Goal: Transaction & Acquisition: Purchase product/service

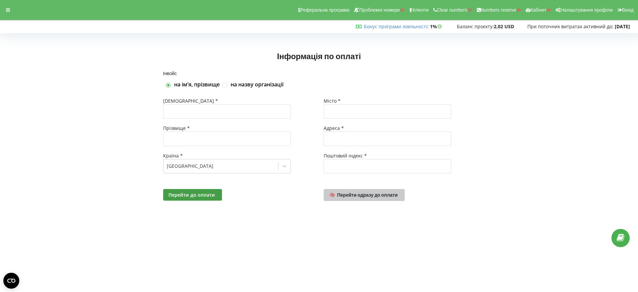
click at [372, 194] on span "Перейти одразу до оплати" at bounding box center [367, 195] width 61 height 6
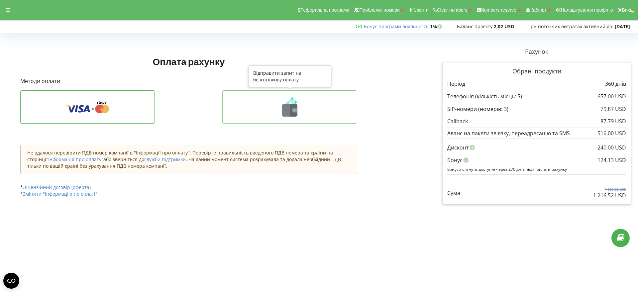
click at [286, 110] on icon at bounding box center [289, 110] width 15 height 13
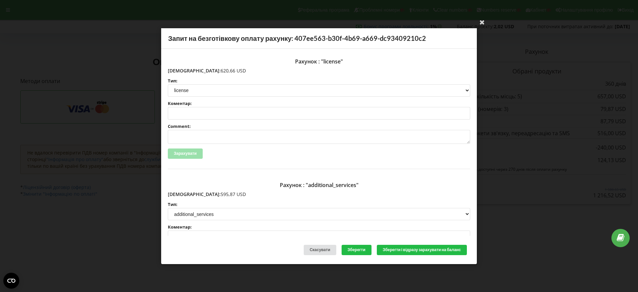
drag, startPoint x: 215, startPoint y: 71, endPoint x: 182, endPoint y: 70, distance: 33.6
click at [182, 70] on p "Сума: 620,66 USD" at bounding box center [319, 70] width 303 height 7
copy p "620,66 USD"
drag, startPoint x: 215, startPoint y: 195, endPoint x: 182, endPoint y: 194, distance: 32.6
click at [182, 194] on p "Сума: 595,87 USD" at bounding box center [319, 194] width 303 height 7
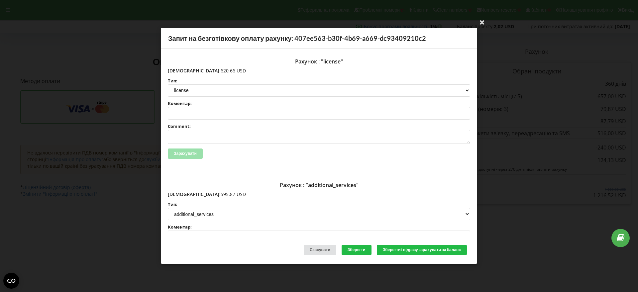
copy p "595,87 USD"
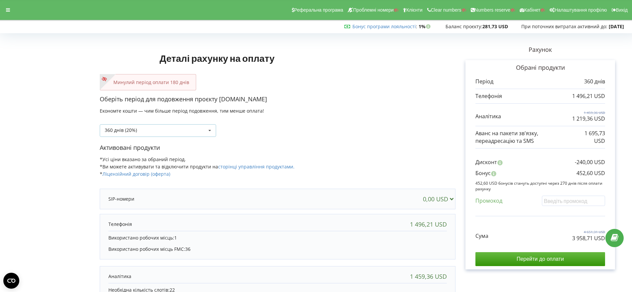
click at [208, 129] on icon at bounding box center [210, 131] width 10 height 12
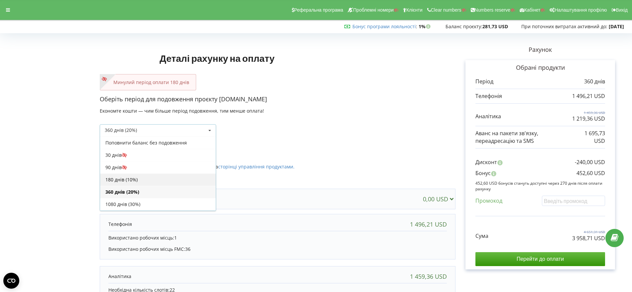
click at [155, 178] on div "180 днів (10%)" at bounding box center [158, 180] width 116 height 12
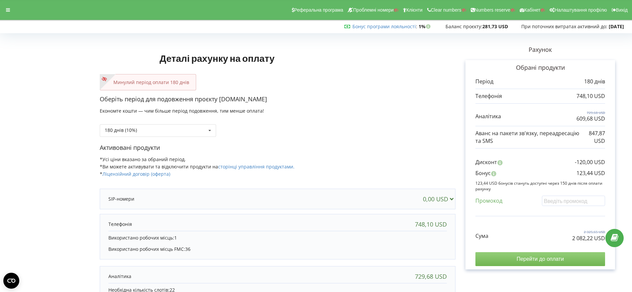
click at [539, 257] on input "Перейти до оплати" at bounding box center [540, 259] width 130 height 14
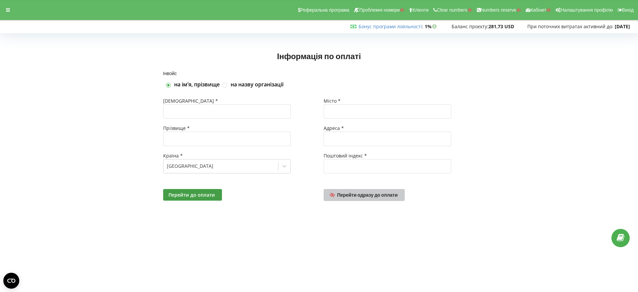
click at [369, 196] on span "Перейти одразу до оплати" at bounding box center [367, 195] width 61 height 6
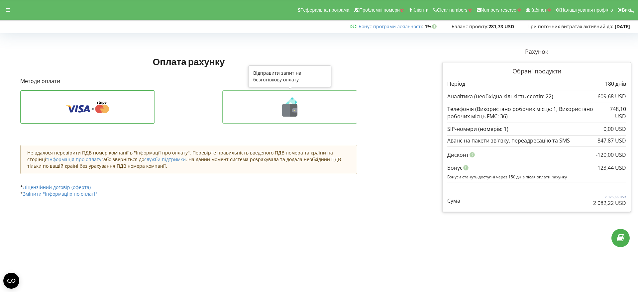
click at [297, 111] on icon at bounding box center [295, 110] width 6 height 4
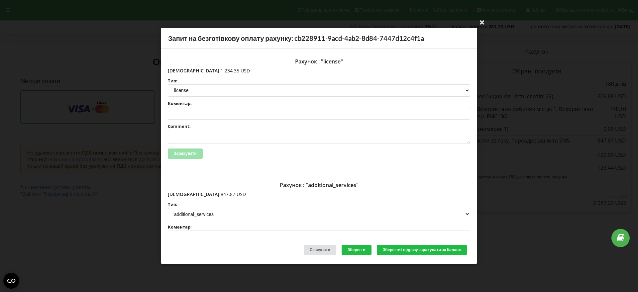
drag, startPoint x: 217, startPoint y: 71, endPoint x: 182, endPoint y: 70, distance: 35.9
click at [182, 70] on p "Сума: 1 234,35 USD" at bounding box center [319, 70] width 303 height 7
copy p "1 234,35 USD"
drag, startPoint x: 215, startPoint y: 194, endPoint x: 182, endPoint y: 195, distance: 32.9
click at [182, 195] on p "Сума: 847,87 USD" at bounding box center [319, 194] width 303 height 7
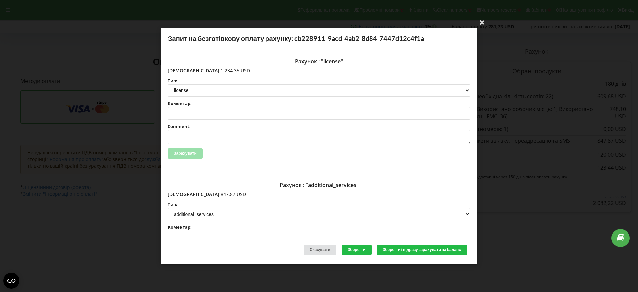
copy p "847,87 USD"
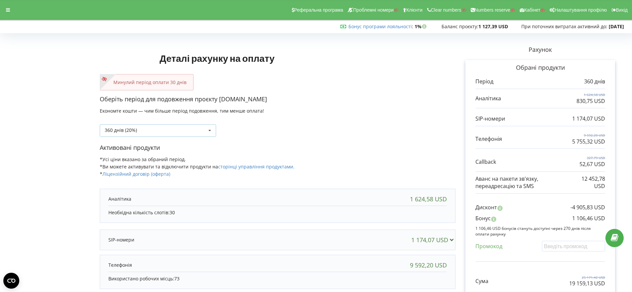
click at [210, 129] on icon at bounding box center [210, 131] width 10 height 12
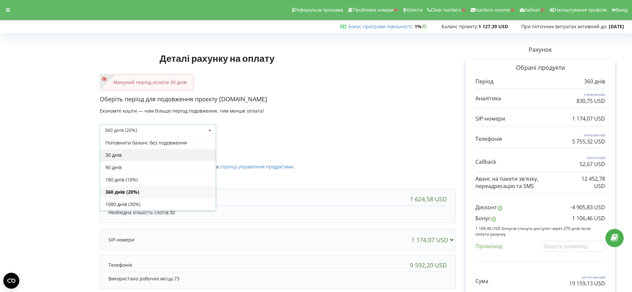
click at [183, 154] on div "30 днів" at bounding box center [158, 155] width 116 height 12
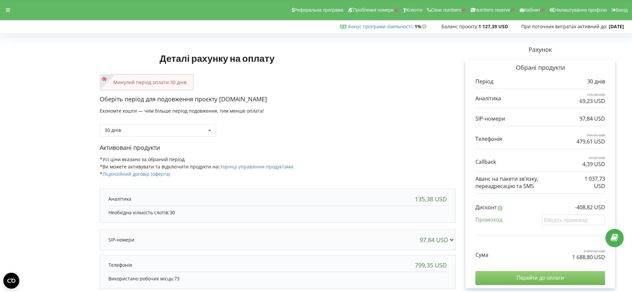
click at [549, 278] on input "Перейти до оплати" at bounding box center [540, 278] width 130 height 14
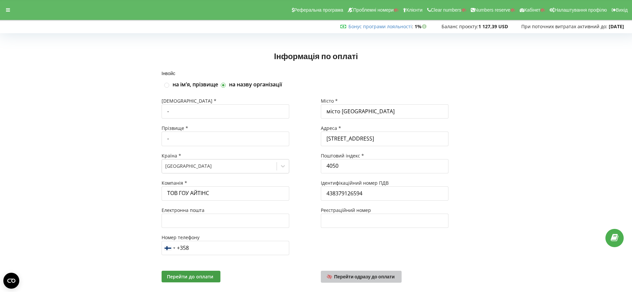
click at [363, 277] on span "Перейти одразу до оплати" at bounding box center [364, 277] width 61 height 6
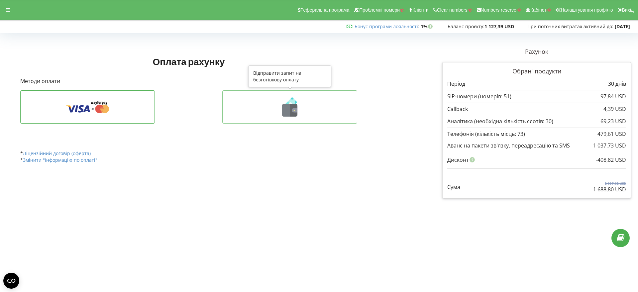
click at [292, 117] on button at bounding box center [289, 106] width 135 height 33
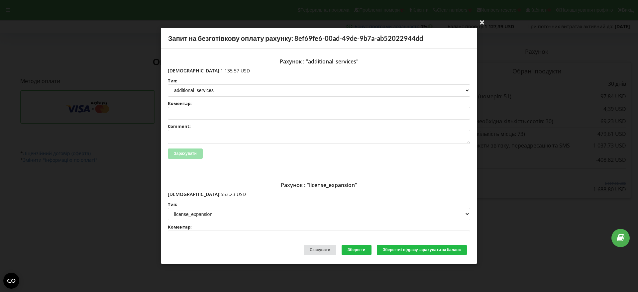
drag, startPoint x: 221, startPoint y: 71, endPoint x: 182, endPoint y: 70, distance: 38.9
click at [182, 70] on p "Сума: 1 135,57 USD" at bounding box center [319, 70] width 303 height 7
copy p "1 135,57 USD"
drag, startPoint x: 216, startPoint y: 193, endPoint x: 183, endPoint y: 193, distance: 33.9
click at [183, 193] on p "Сума: 553,23 USD" at bounding box center [319, 194] width 303 height 7
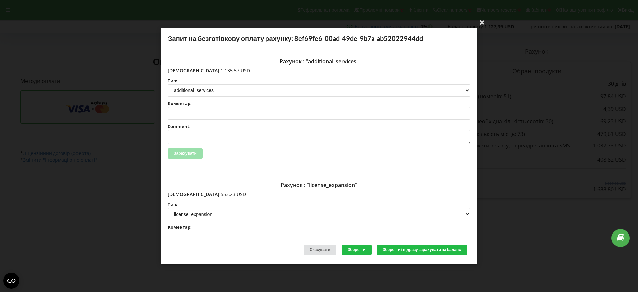
copy p "553,23 USD"
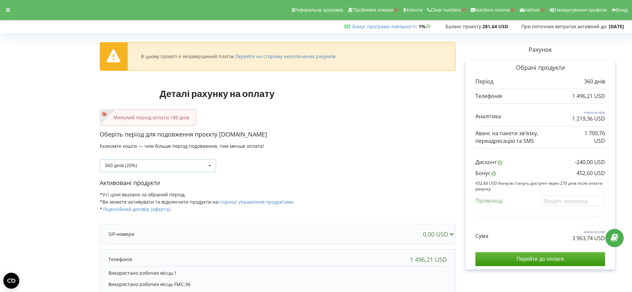
click at [211, 164] on icon at bounding box center [210, 166] width 10 height 12
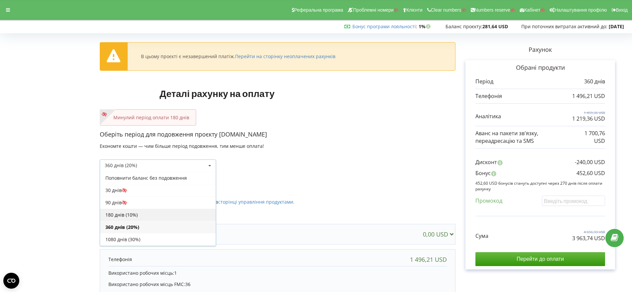
click at [174, 214] on div "180 днів (10%)" at bounding box center [158, 215] width 116 height 12
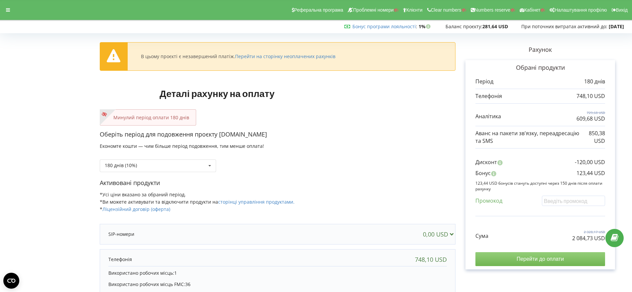
click at [547, 257] on input "Перейти до оплати" at bounding box center [540, 259] width 130 height 14
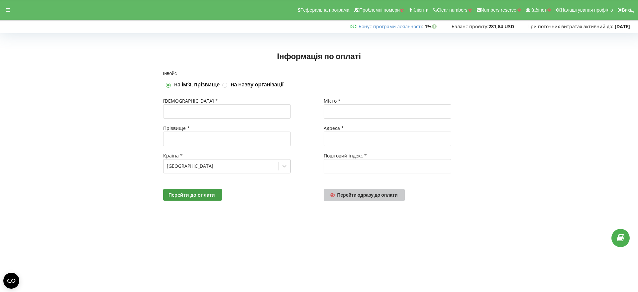
click at [365, 196] on span "Перейти одразу до оплати" at bounding box center [367, 195] width 61 height 6
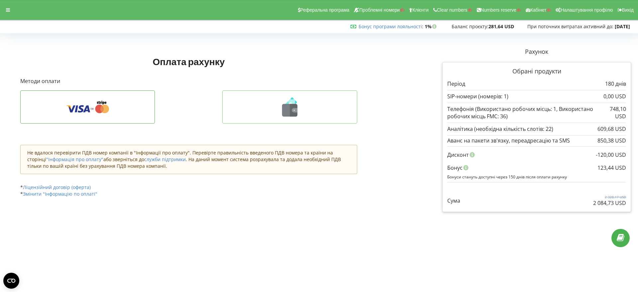
click at [298, 113] on icon at bounding box center [294, 110] width 8 height 13
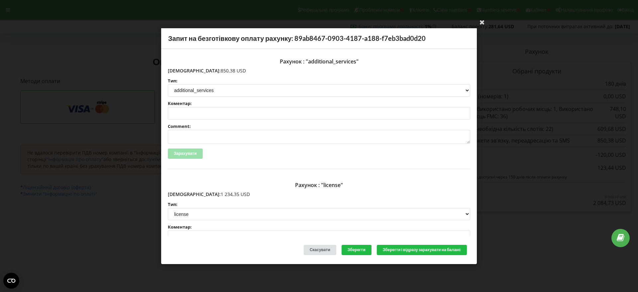
drag, startPoint x: 221, startPoint y: 72, endPoint x: 183, endPoint y: 70, distance: 37.9
click at [183, 70] on p "Сума: 850,38 USD" at bounding box center [319, 70] width 303 height 7
copy p "850,38 USD"
drag, startPoint x: 217, startPoint y: 194, endPoint x: 182, endPoint y: 195, distance: 34.9
click at [182, 195] on p "Сума: 1 234,35 USD" at bounding box center [319, 194] width 303 height 7
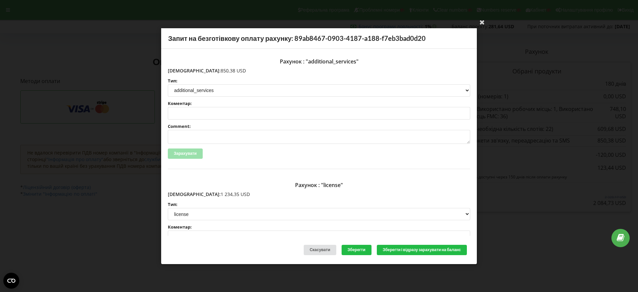
copy p "1 234,35 USD"
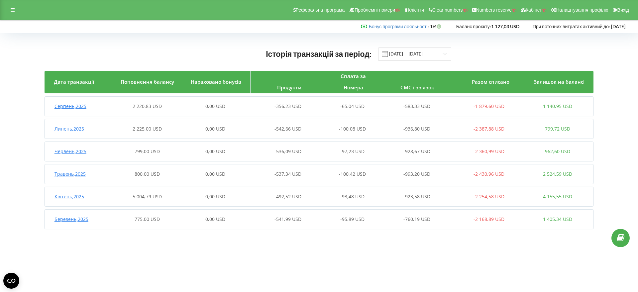
click at [68, 106] on span "Серпень , 2025" at bounding box center [71, 106] width 32 height 6
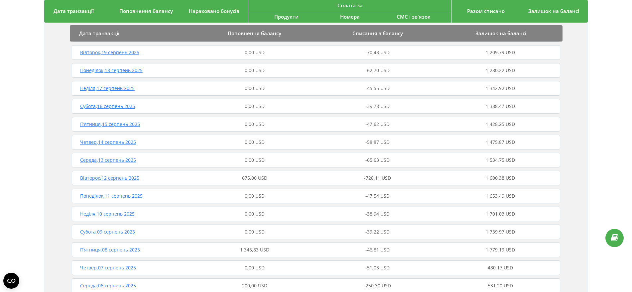
scroll to position [166, 0]
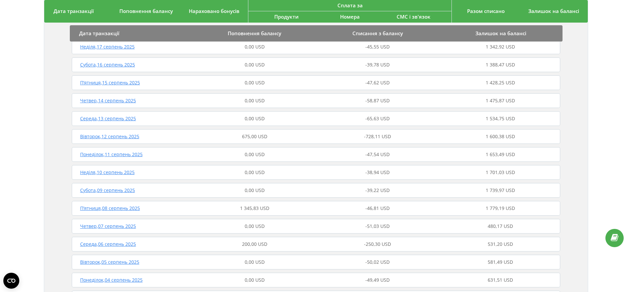
click at [128, 137] on span "Вівторок , 12 серпень 2025" at bounding box center [109, 136] width 59 height 6
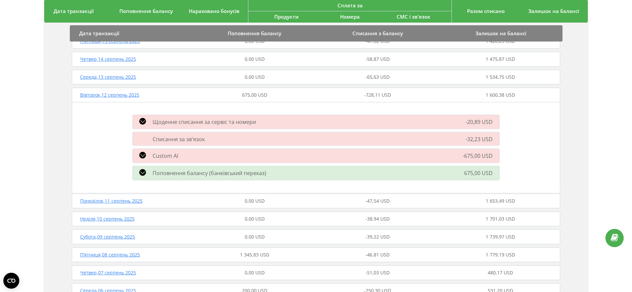
scroll to position [249, 0]
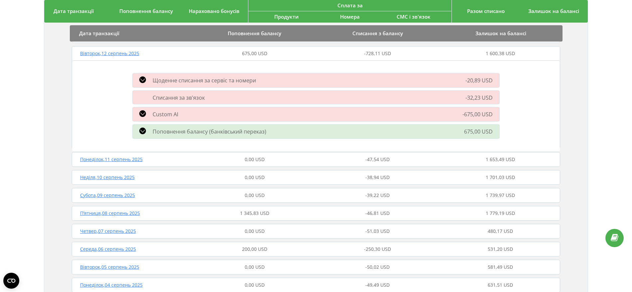
click at [129, 214] on span "П’ятниця , 08 серпень 2025" at bounding box center [110, 213] width 60 height 6
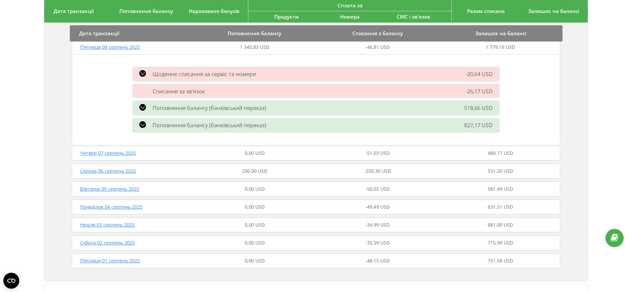
scroll to position [374, 0]
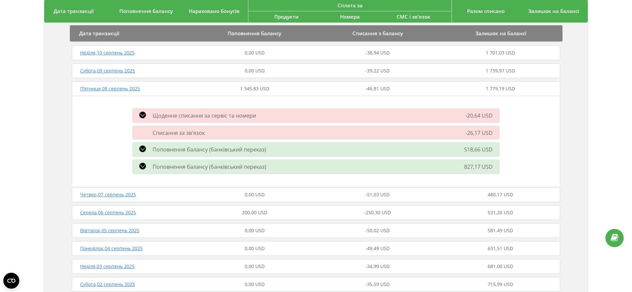
click at [140, 147] on icon at bounding box center [142, 149] width 7 height 7
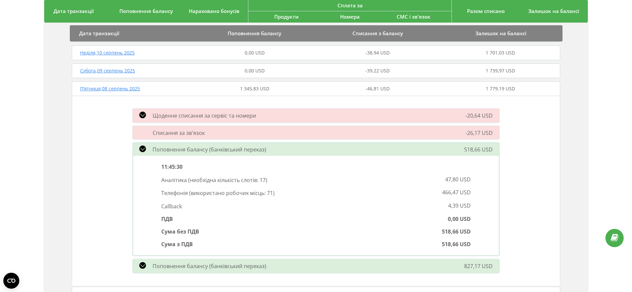
scroll to position [416, 0]
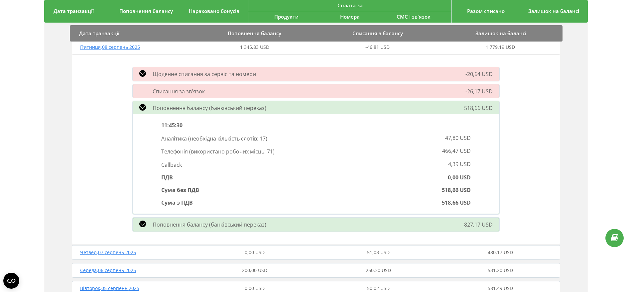
click at [140, 223] on icon at bounding box center [142, 224] width 7 height 7
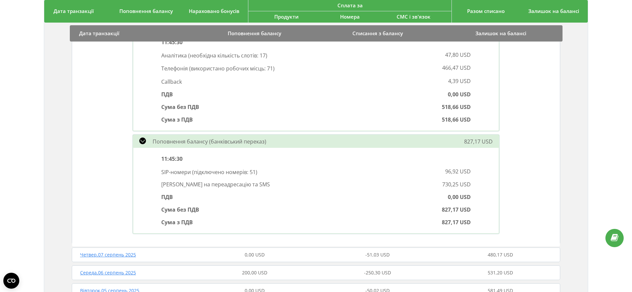
scroll to position [457, 0]
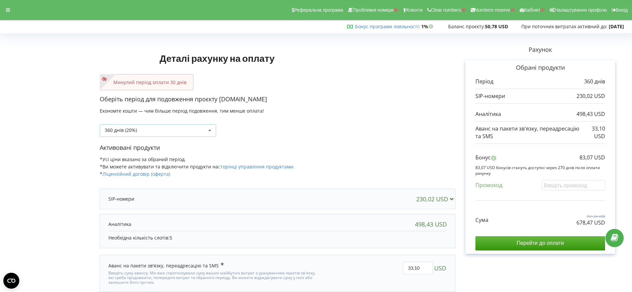
click at [210, 131] on icon at bounding box center [210, 131] width 10 height 12
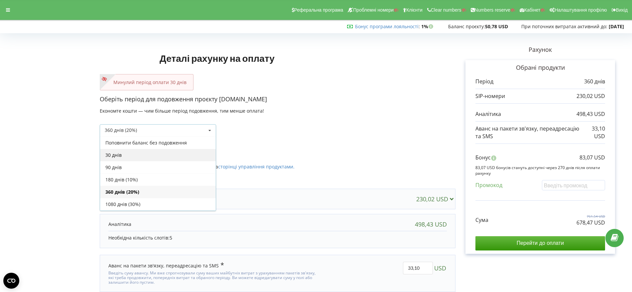
click at [176, 156] on div "30 днів" at bounding box center [158, 155] width 116 height 12
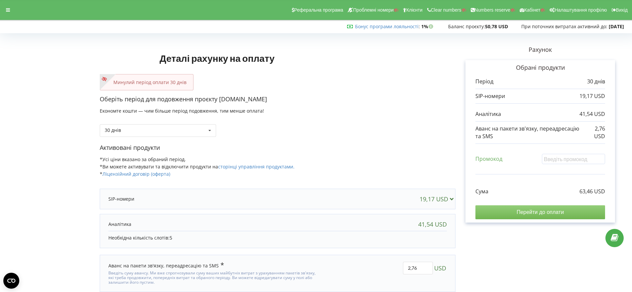
click at [558, 214] on input "Перейти до оплати" at bounding box center [540, 212] width 130 height 14
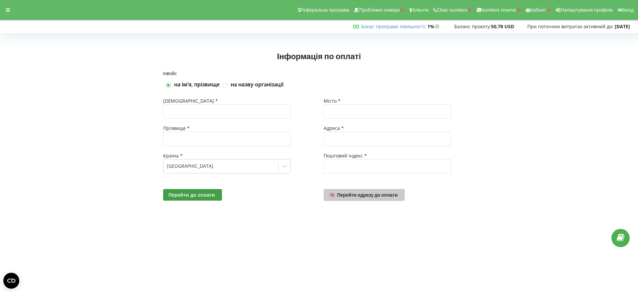
click at [377, 196] on span "Перейти одразу до оплати" at bounding box center [367, 195] width 61 height 6
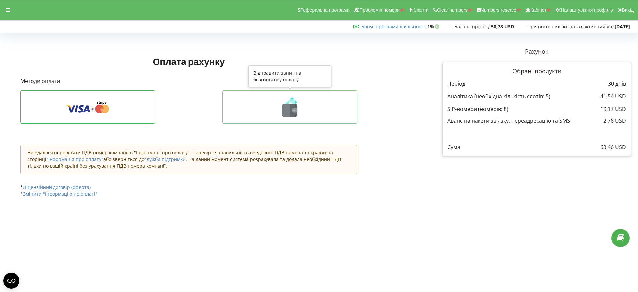
click at [292, 110] on icon at bounding box center [294, 110] width 8 height 13
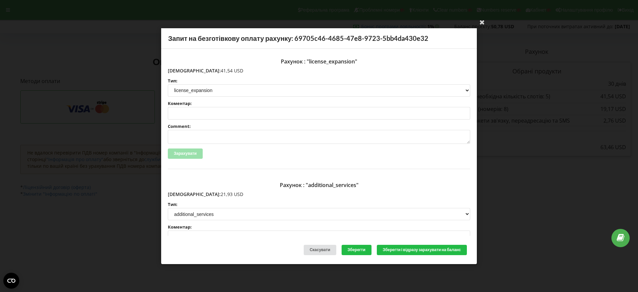
drag, startPoint x: 213, startPoint y: 71, endPoint x: 182, endPoint y: 71, distance: 31.3
click at [182, 71] on p "Сума: 41,54 USD" at bounding box center [319, 70] width 303 height 7
copy p "41,54 USD"
drag, startPoint x: 211, startPoint y: 196, endPoint x: 183, endPoint y: 194, distance: 28.0
click at [183, 194] on p "Сума: 21,93 USD" at bounding box center [319, 194] width 303 height 7
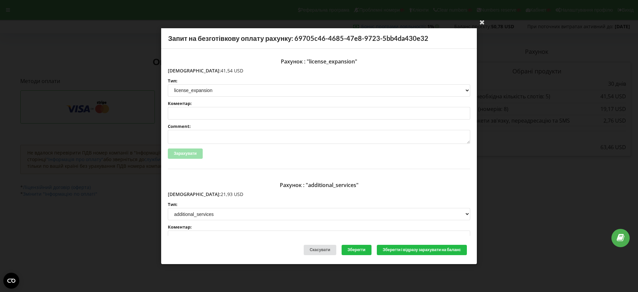
copy p "21,93 USD"
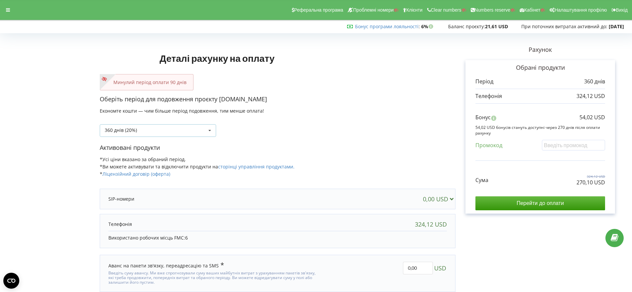
click at [210, 127] on icon at bounding box center [210, 131] width 10 height 12
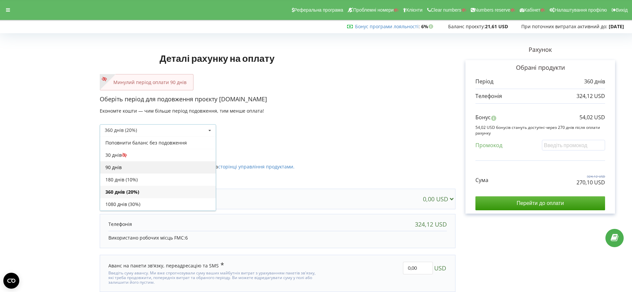
click at [171, 168] on div "90 днів" at bounding box center [158, 167] width 116 height 12
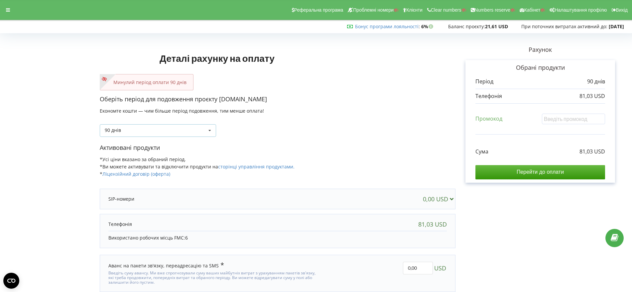
click at [210, 129] on icon at bounding box center [210, 131] width 10 height 12
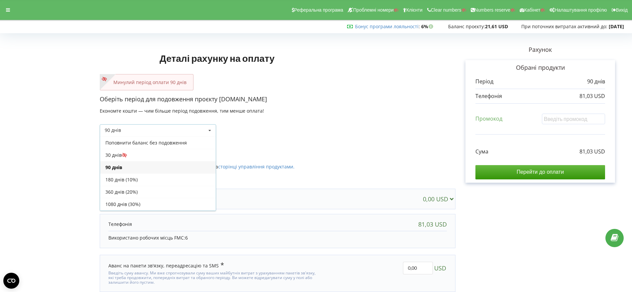
click at [303, 127] on div "90 днів Поповнити баланс без подовження" at bounding box center [278, 125] width 356 height 23
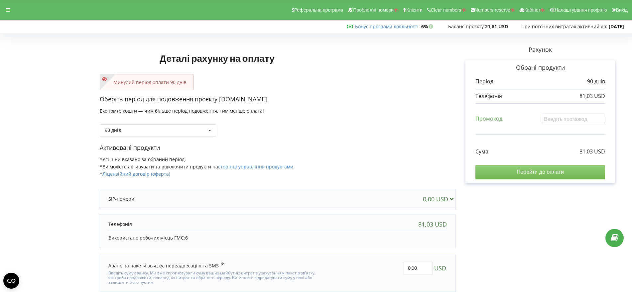
click at [524, 171] on input "Перейти до оплати" at bounding box center [540, 172] width 130 height 14
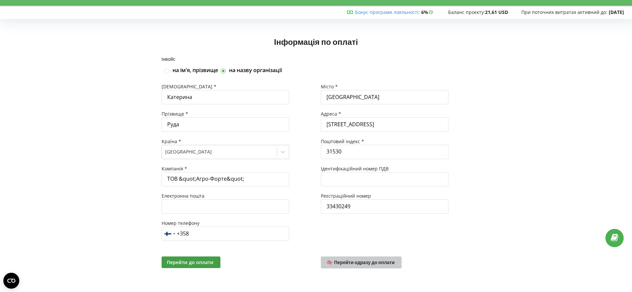
click at [356, 266] on link "Перейти одразу до оплати" at bounding box center [361, 263] width 81 height 12
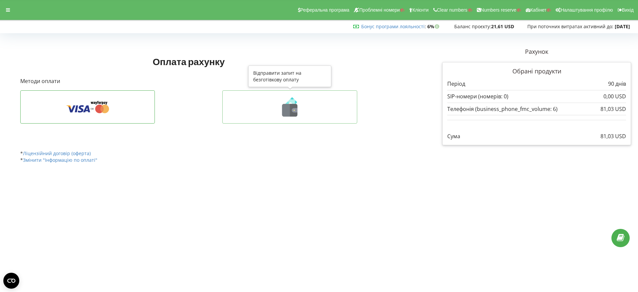
click at [290, 109] on icon at bounding box center [289, 110] width 15 height 13
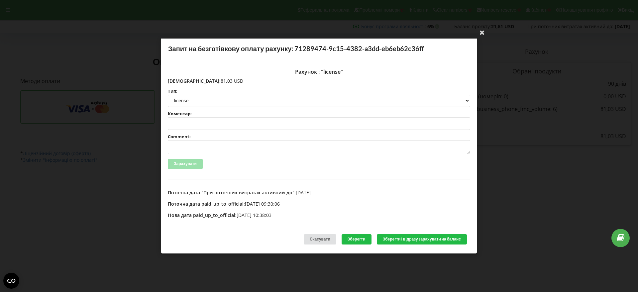
drag, startPoint x: 216, startPoint y: 80, endPoint x: 188, endPoint y: 81, distance: 28.6
click at [184, 81] on p "Сума: 81,03 USD" at bounding box center [319, 81] width 303 height 7
copy p "81,03 USD"
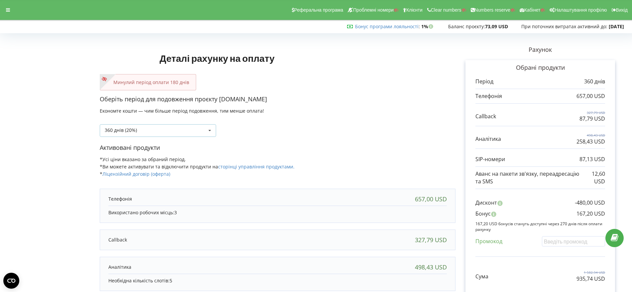
click at [208, 129] on icon at bounding box center [210, 131] width 10 height 12
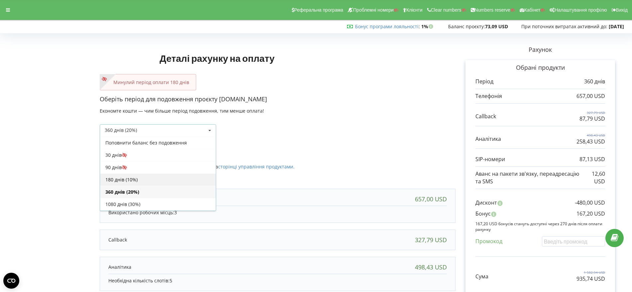
click at [154, 179] on div "180 днів (10%)" at bounding box center [158, 180] width 116 height 12
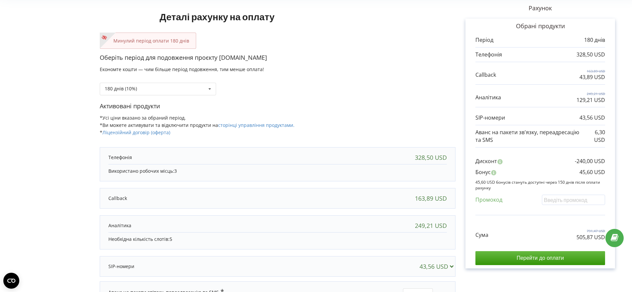
scroll to position [89, 0]
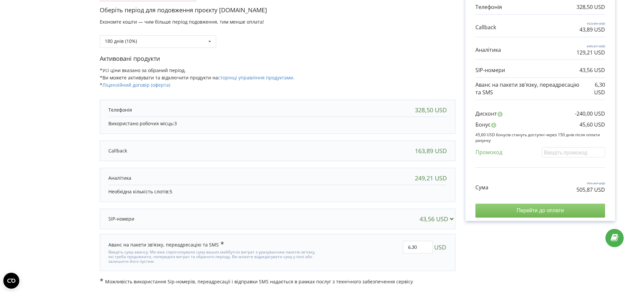
click at [550, 212] on input "Перейти до оплати" at bounding box center [540, 211] width 130 height 14
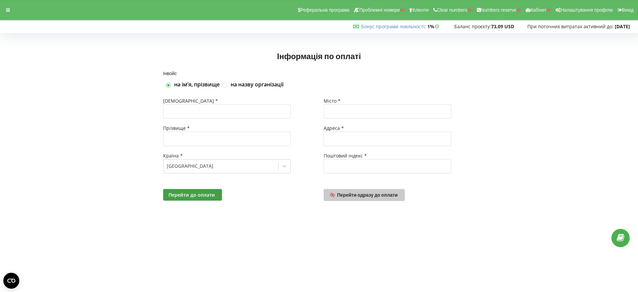
click at [368, 195] on span "Перейти одразу до оплати" at bounding box center [367, 195] width 61 height 6
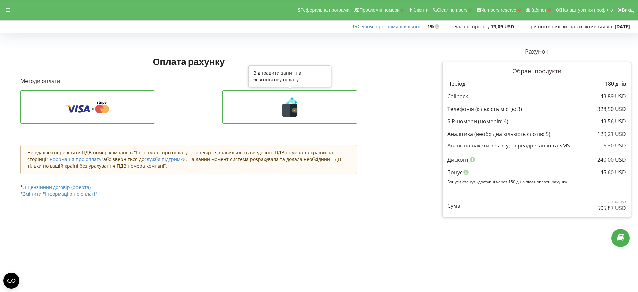
click at [293, 115] on icon at bounding box center [294, 110] width 8 height 13
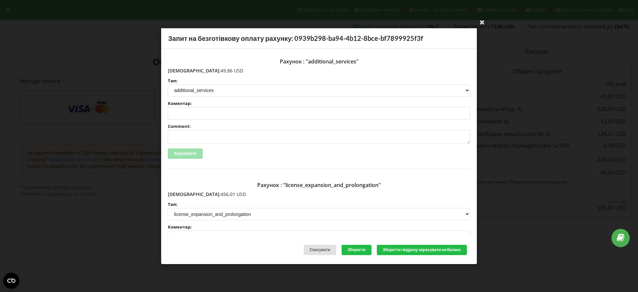
drag, startPoint x: 215, startPoint y: 195, endPoint x: 183, endPoint y: 192, distance: 32.4
click at [183, 192] on p "Сума: 456,01 USD" at bounding box center [319, 194] width 303 height 7
copy p "456,01 USD"
drag, startPoint x: 214, startPoint y: 70, endPoint x: 181, endPoint y: 72, distance: 32.6
click at [181, 72] on p "Сума: 49,86 USD" at bounding box center [319, 70] width 303 height 7
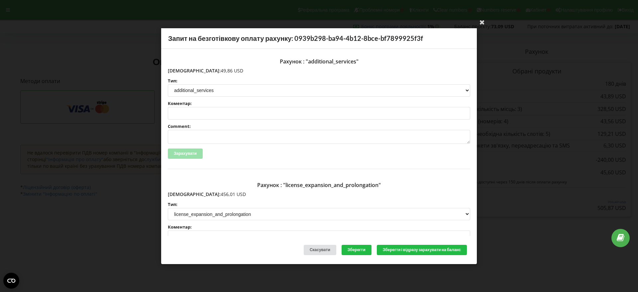
copy p "49,86 USD"
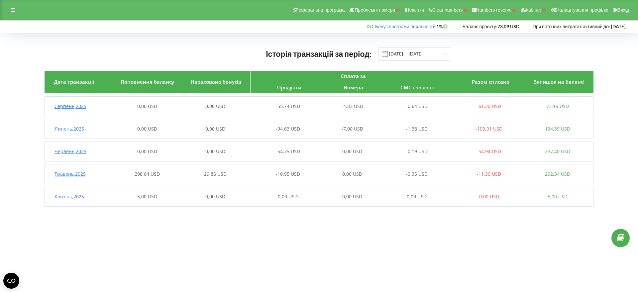
click at [79, 174] on span "Травень , 2025" at bounding box center [70, 174] width 31 height 6
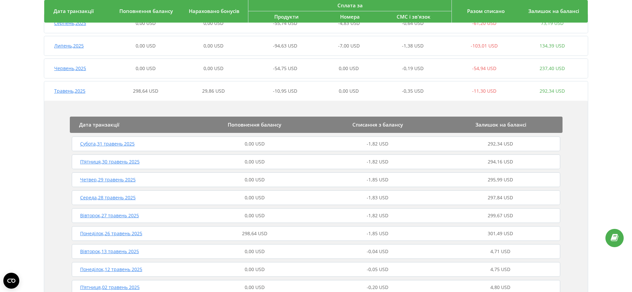
scroll to position [139, 0]
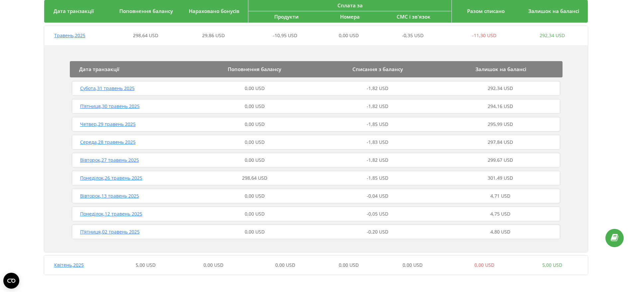
click at [126, 182] on div "Понеділок , 26 травень 2025 298,64 USD -1,85 USD 301,49 USD" at bounding box center [316, 178] width 492 height 16
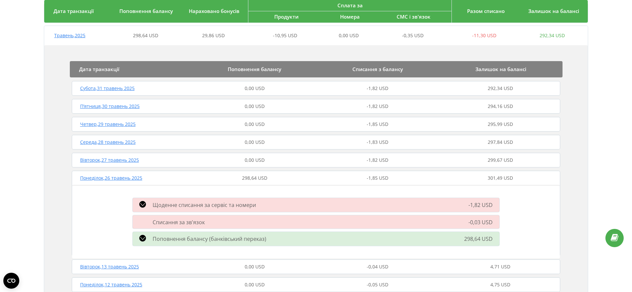
click at [143, 239] on icon at bounding box center [142, 238] width 7 height 7
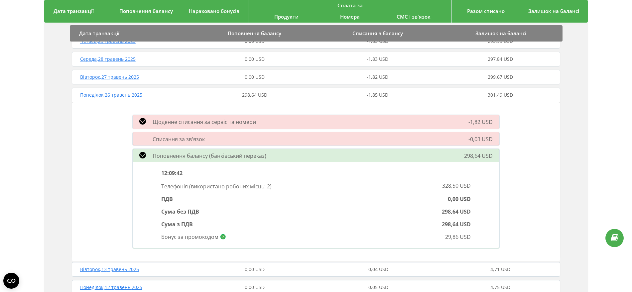
scroll to position [263, 0]
